Goal: Communication & Community: Answer question/provide support

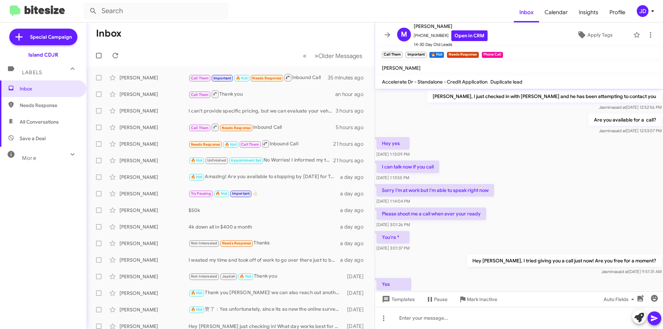
scroll to position [291, 0]
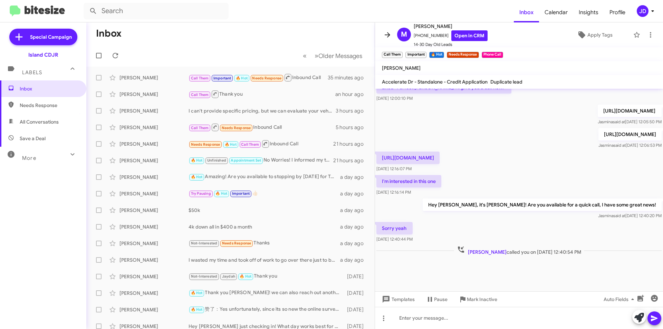
click at [383, 39] on button at bounding box center [388, 35] width 14 height 14
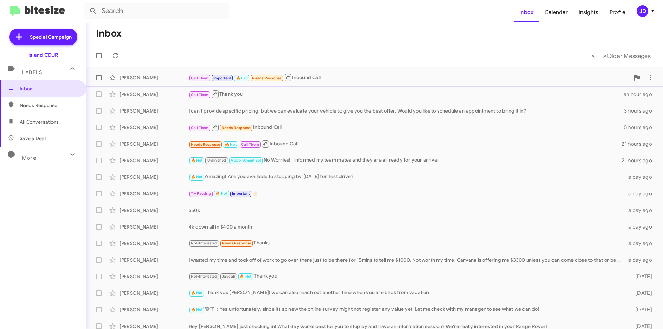
click at [359, 83] on div "[PERSON_NAME] Call Them Important 🔥 Hot Needs Response Inbound Call 35 minutes …" at bounding box center [375, 78] width 566 height 14
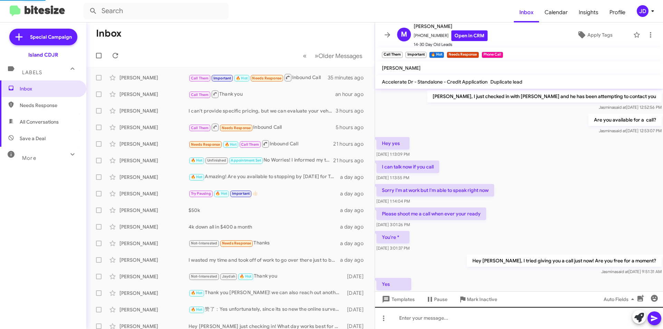
scroll to position [277, 0]
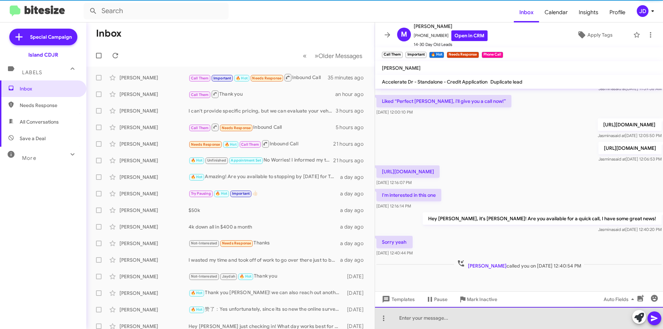
click at [487, 309] on div at bounding box center [519, 318] width 288 height 22
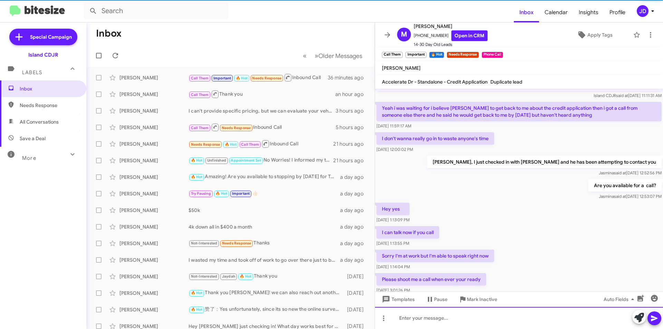
scroll to position [0, 0]
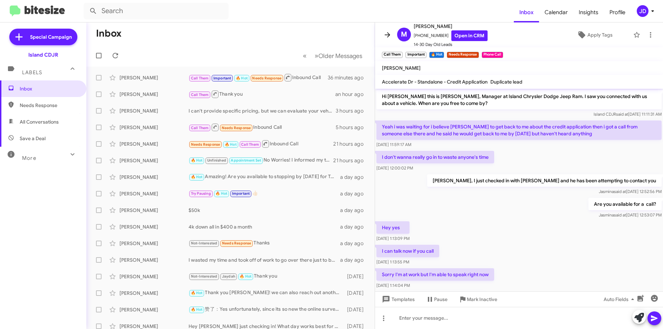
click at [386, 34] on icon at bounding box center [387, 35] width 8 height 8
